Goal: Information Seeking & Learning: Learn about a topic

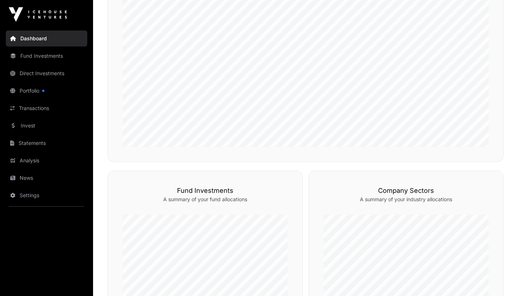
scroll to position [224, 0]
click at [43, 55] on link "Fund Investments" at bounding box center [46, 56] width 81 height 16
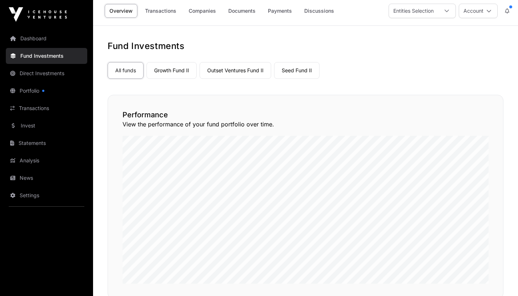
scroll to position [2, 0]
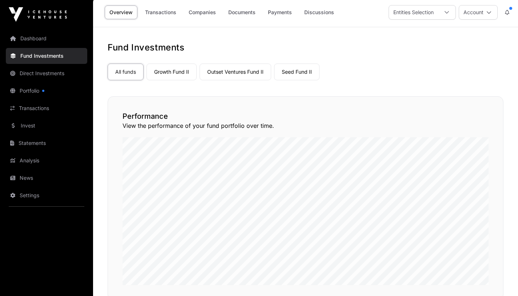
click at [176, 68] on link "Growth Fund II" at bounding box center [172, 72] width 50 height 17
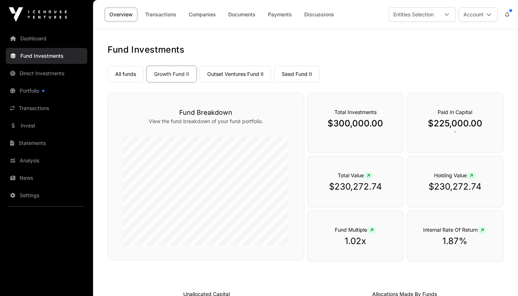
click at [233, 74] on link "Outset Ventures Fund II" at bounding box center [236, 74] width 72 height 17
click at [291, 73] on link "Seed Fund II" at bounding box center [296, 74] width 45 height 17
click at [29, 72] on link "Direct Investments" at bounding box center [46, 73] width 81 height 16
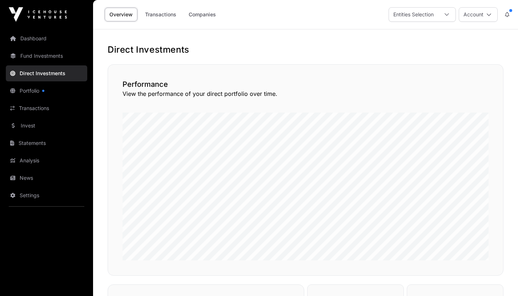
drag, startPoint x: 193, startPoint y: 106, endPoint x: 156, endPoint y: 16, distance: 97.2
click at [156, 16] on link "Transactions" at bounding box center [160, 15] width 41 height 14
click at [213, 16] on link "Companies" at bounding box center [202, 15] width 37 height 14
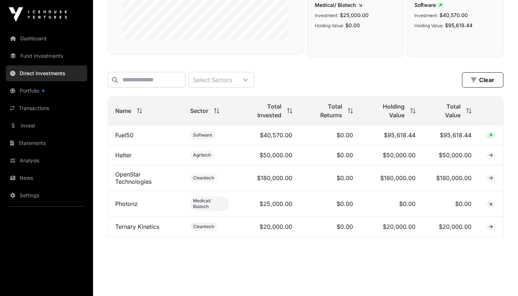
scroll to position [184, 0]
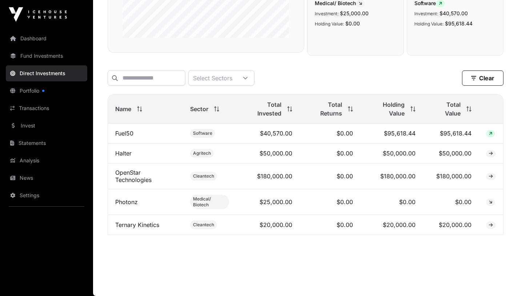
click at [21, 109] on link "Transactions" at bounding box center [46, 108] width 81 height 16
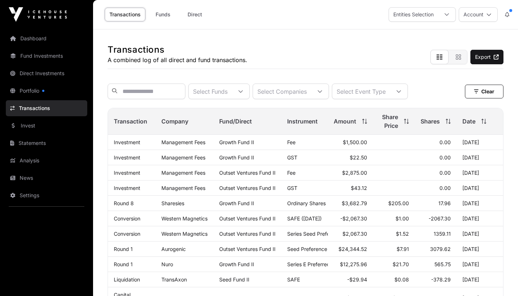
click at [160, 13] on link "Funds" at bounding box center [162, 15] width 29 height 14
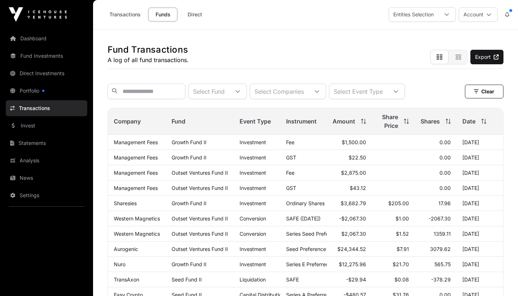
click at [27, 57] on link "Fund Investments" at bounding box center [46, 56] width 81 height 16
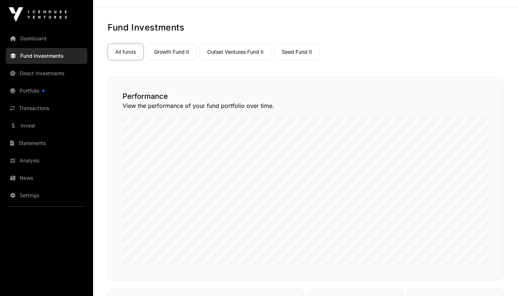
scroll to position [20, 0]
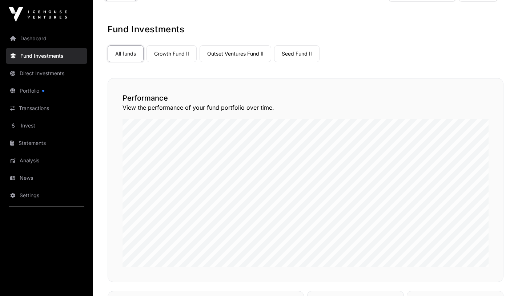
click at [161, 54] on link "Growth Fund II" at bounding box center [172, 53] width 50 height 17
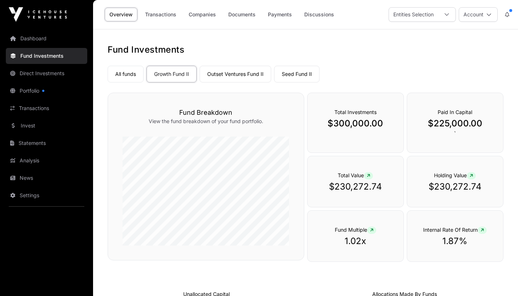
click at [217, 75] on link "Outset Ventures Fund II" at bounding box center [236, 74] width 72 height 17
click at [308, 71] on link "Seed Fund II" at bounding box center [296, 74] width 45 height 17
